Goal: Transaction & Acquisition: Purchase product/service

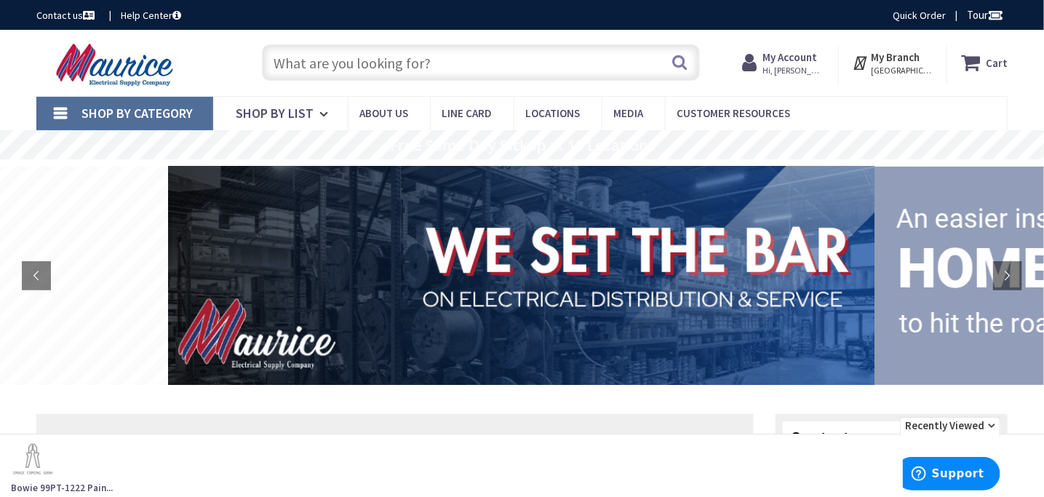
click at [61, 103] on link "Shop By Category" at bounding box center [124, 113] width 177 height 33
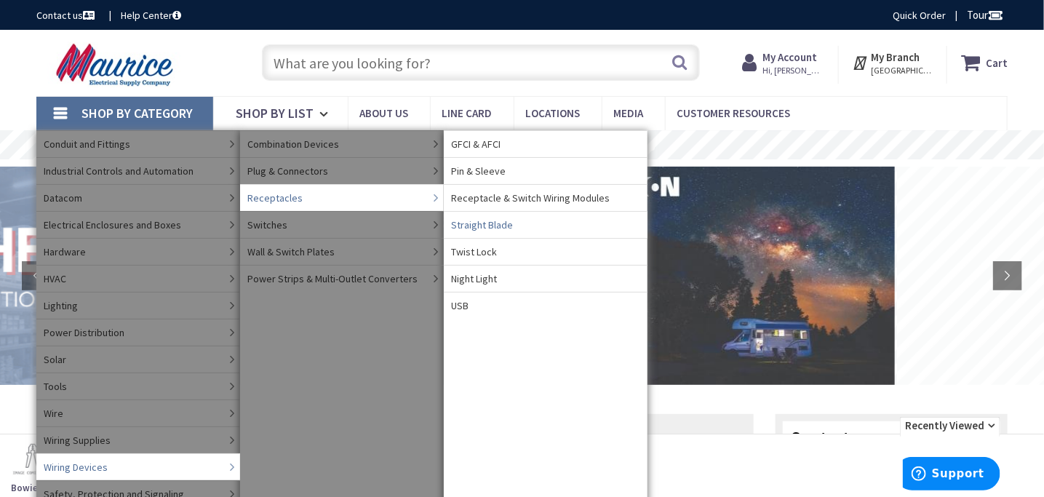
click at [488, 223] on span "Straight Blade" at bounding box center [482, 225] width 62 height 15
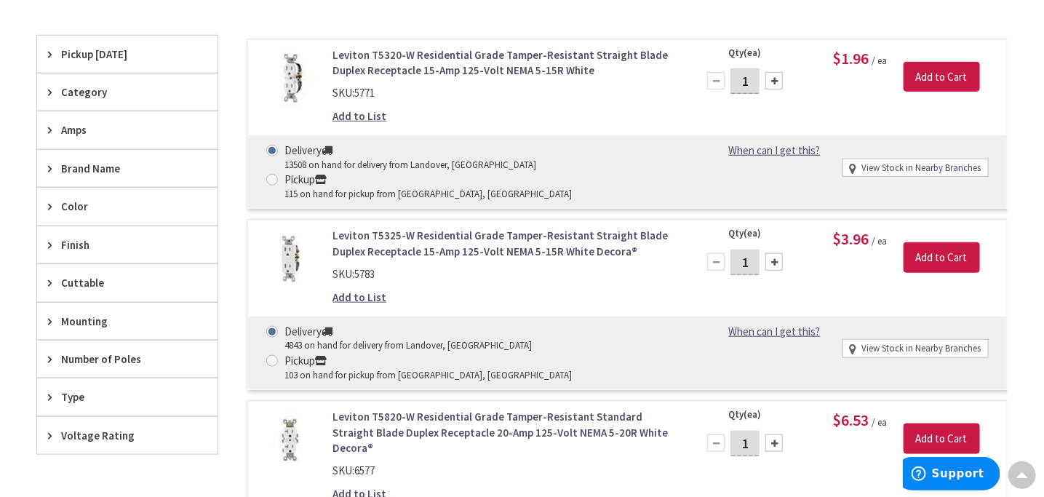
scroll to position [438, 0]
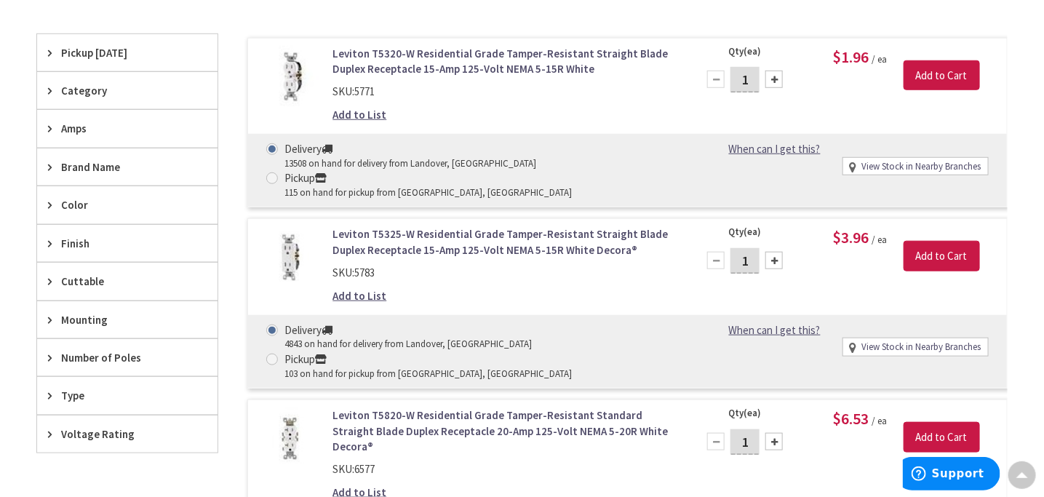
click at [72, 129] on span "Amps" at bounding box center [120, 128] width 119 height 15
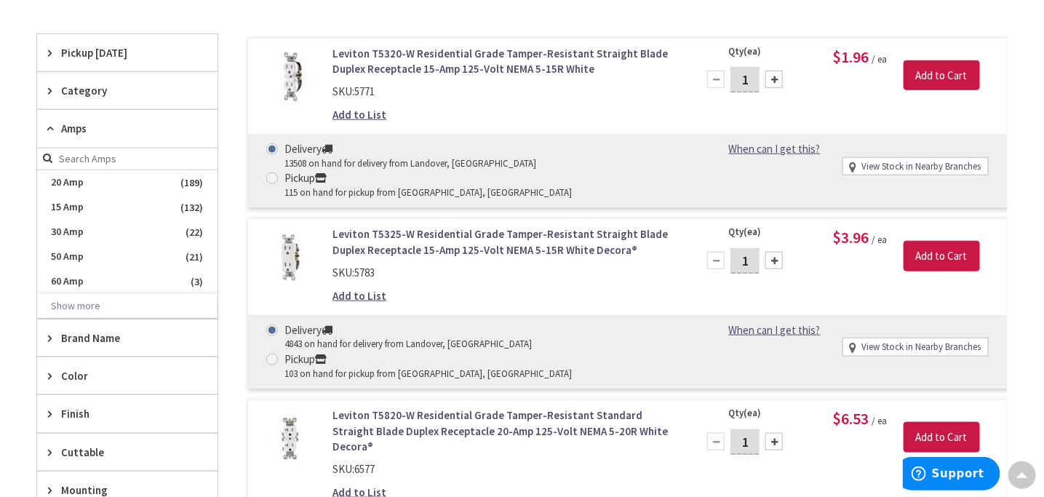
scroll to position [0, 0]
click at [72, 180] on span "20 Amp" at bounding box center [127, 182] width 180 height 25
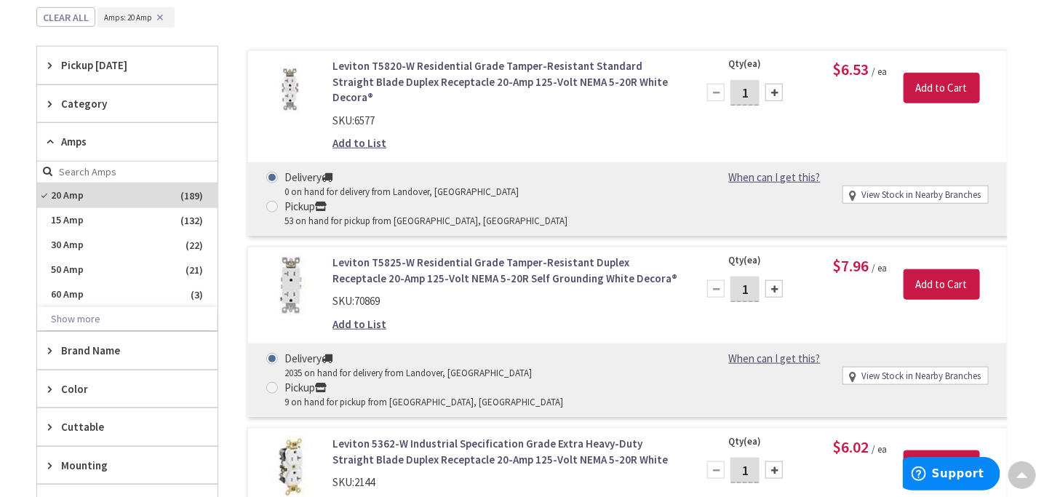
scroll to position [584, 0]
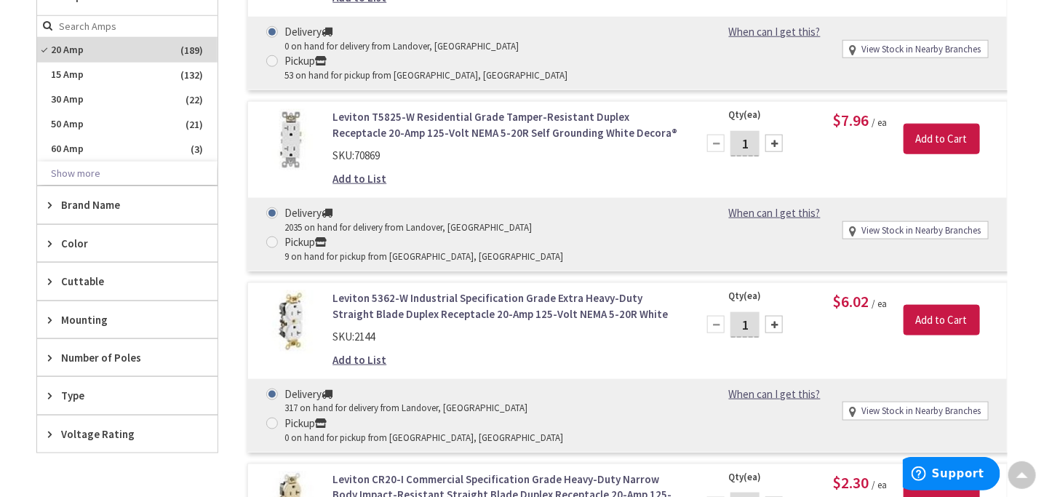
click at [92, 236] on span "Color" at bounding box center [120, 243] width 119 height 15
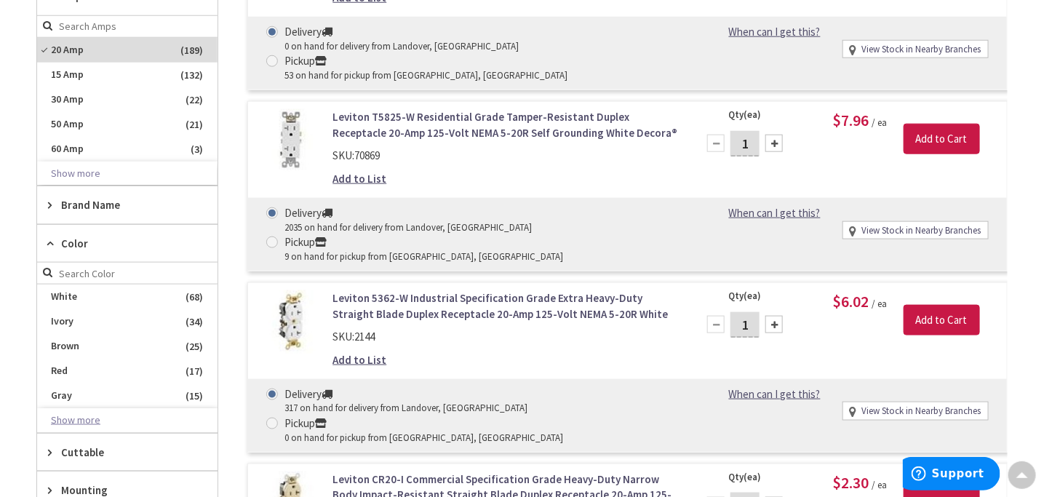
click at [72, 418] on button "Show more" at bounding box center [127, 420] width 180 height 25
click at [81, 411] on span "Black" at bounding box center [127, 420] width 180 height 25
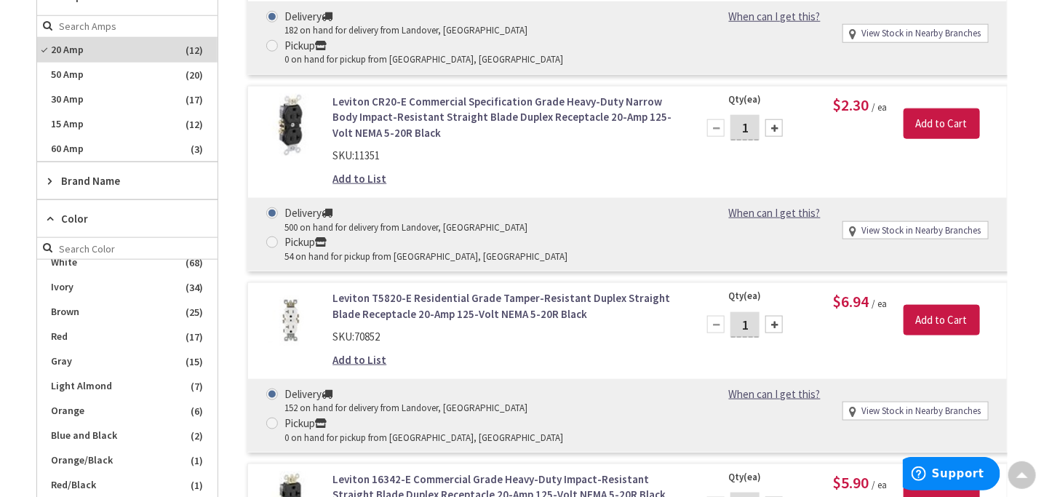
scroll to position [656, 0]
